Goal: Task Accomplishment & Management: Use online tool/utility

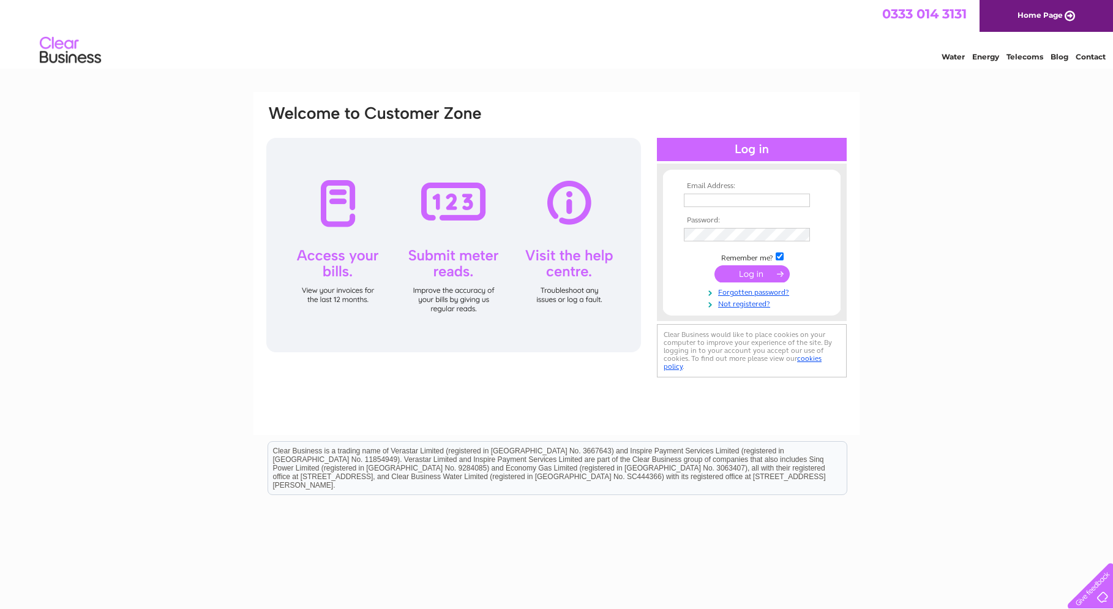
click at [777, 199] on input "text" at bounding box center [747, 200] width 126 height 13
type input "[EMAIL_ADDRESS][DOMAIN_NAME]"
click at [749, 271] on input "submit" at bounding box center [752, 274] width 75 height 17
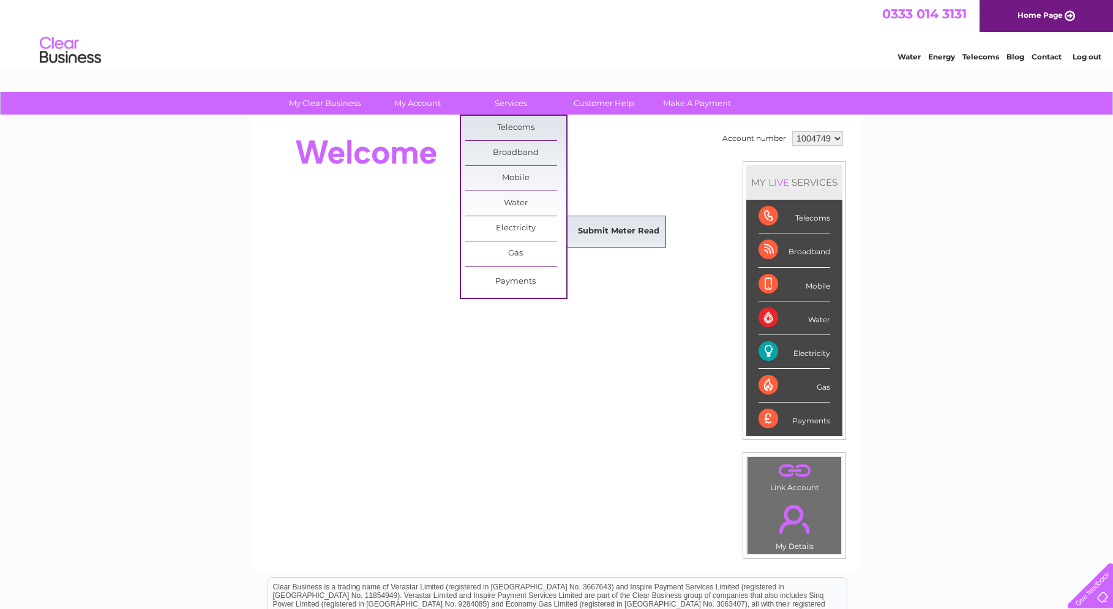
click at [630, 233] on link "Submit Meter Read" at bounding box center [618, 231] width 101 height 24
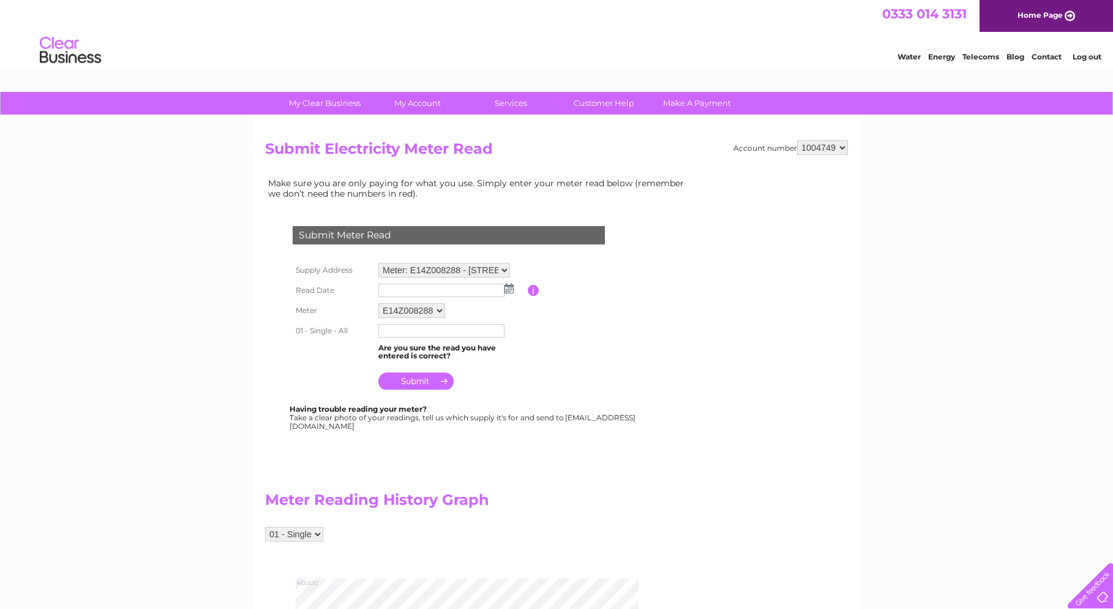
click at [505, 270] on select "Meter: E14Z008288 - Glebe Farm, Chaple Lane, Wrawby, DN20 8SB Meter: E14Z008907…" at bounding box center [444, 270] width 132 height 15
click at [378, 263] on select "Meter: E14Z008288 - Glebe Farm, Chaple Lane, Wrawby, DN20 8SB Meter: E14Z008907…" at bounding box center [444, 271] width 132 height 16
click at [484, 290] on input "text" at bounding box center [441, 291] width 126 height 13
click at [512, 288] on img at bounding box center [509, 289] width 9 height 10
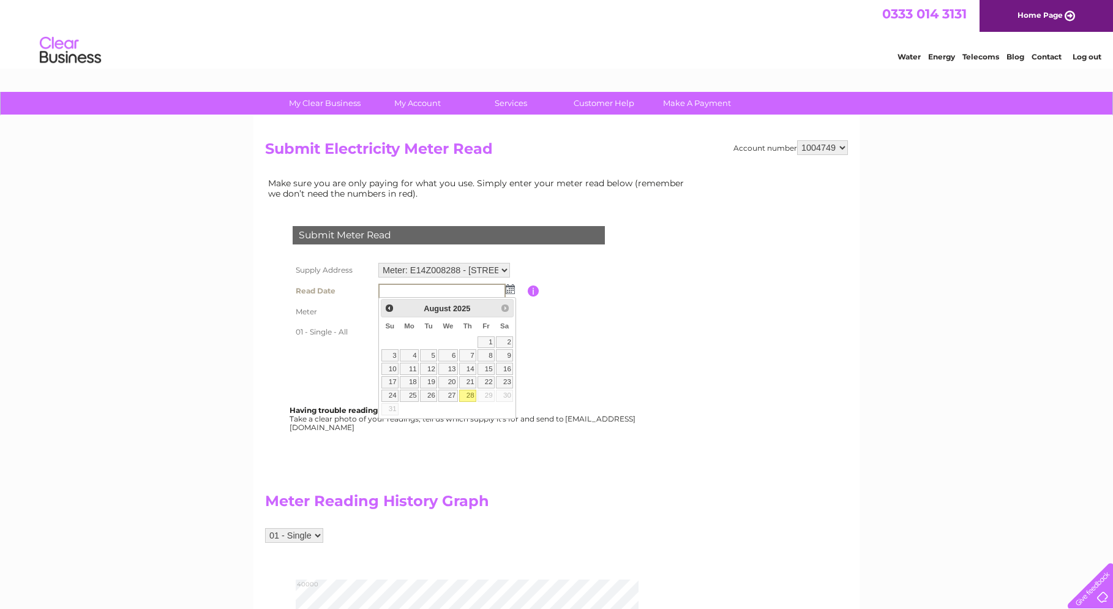
click at [470, 396] on link "28" at bounding box center [467, 395] width 17 height 12
type input "2025/08/28"
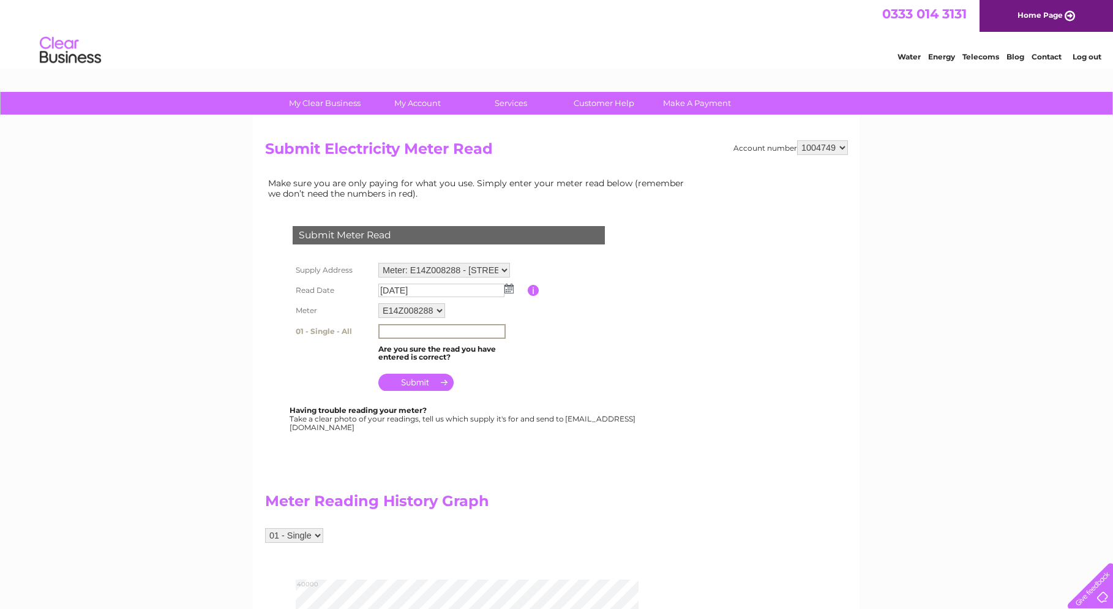
click at [423, 330] on input "text" at bounding box center [441, 331] width 127 height 15
type input "193268"
click at [419, 377] on input "submit" at bounding box center [415, 382] width 75 height 17
